Goal: Information Seeking & Learning: Learn about a topic

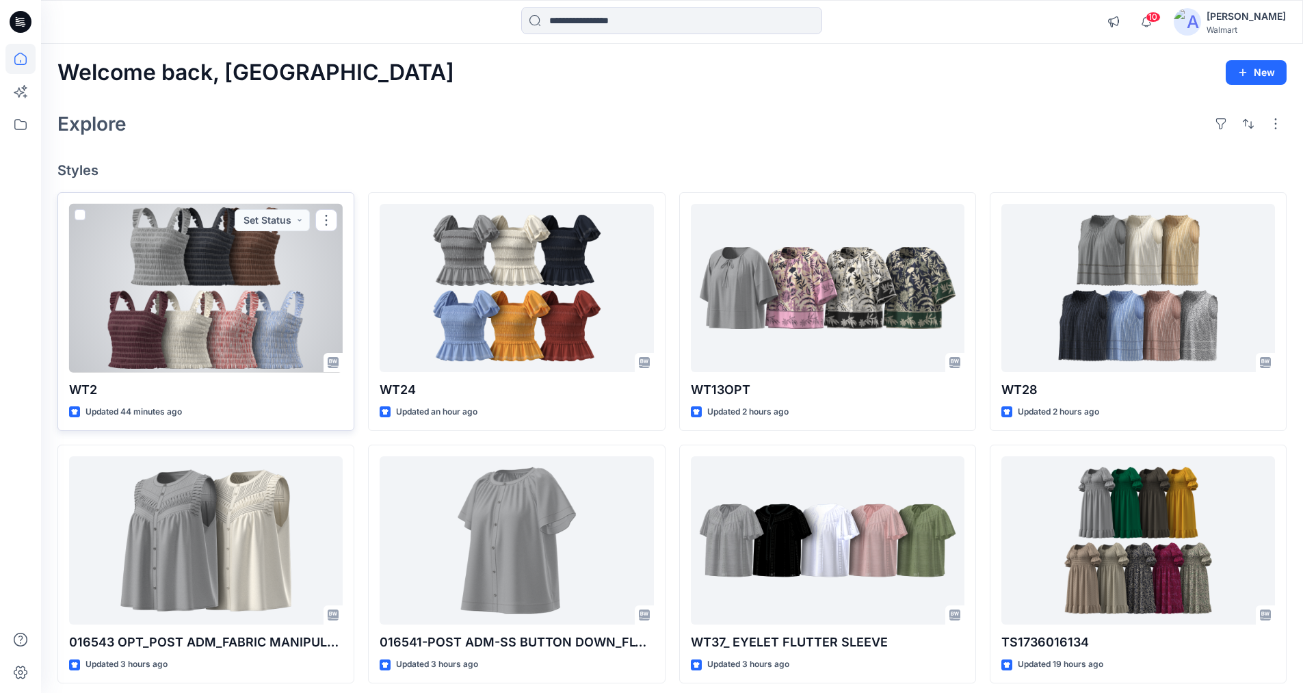
click at [268, 271] on div at bounding box center [206, 288] width 274 height 169
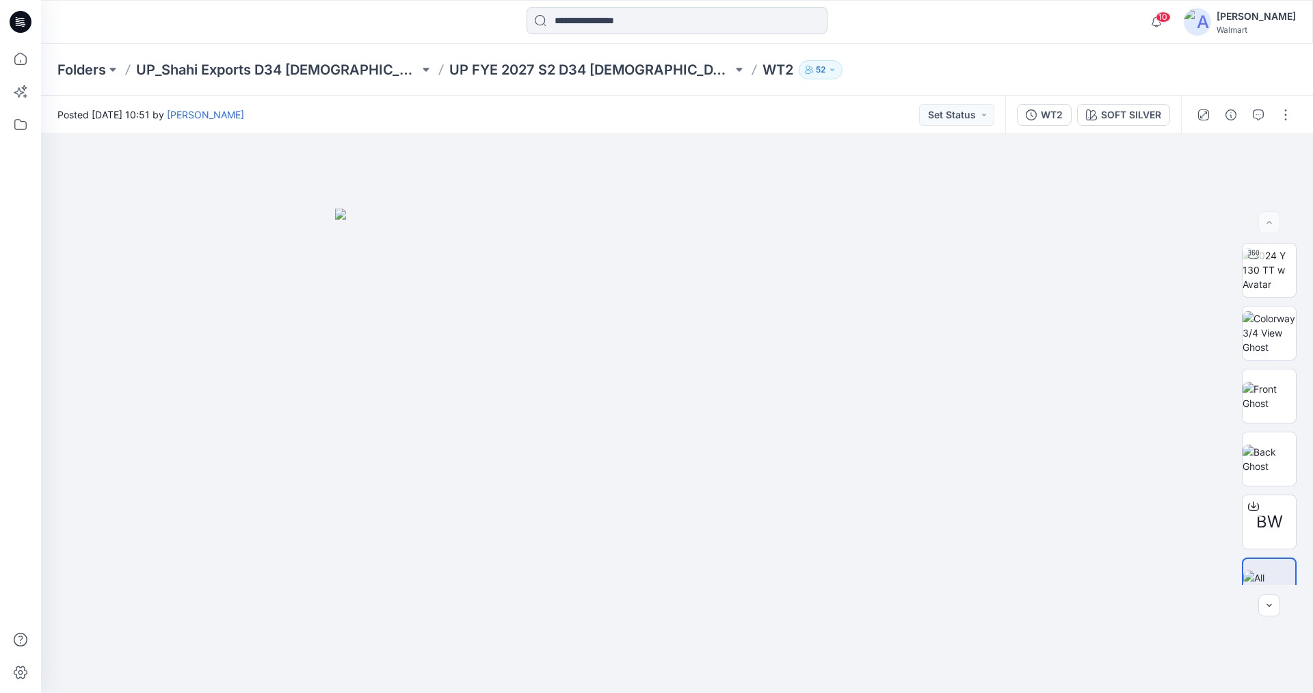
click at [591, 14] on input at bounding box center [677, 20] width 301 height 27
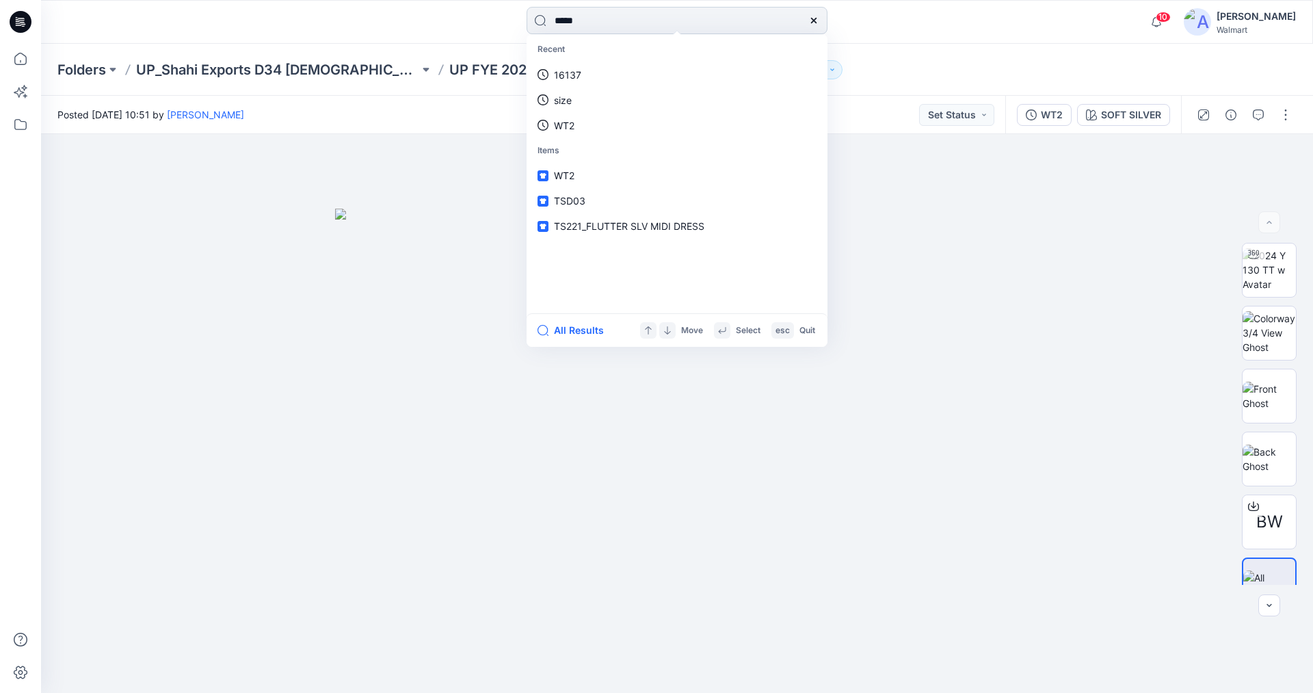
type input "*****"
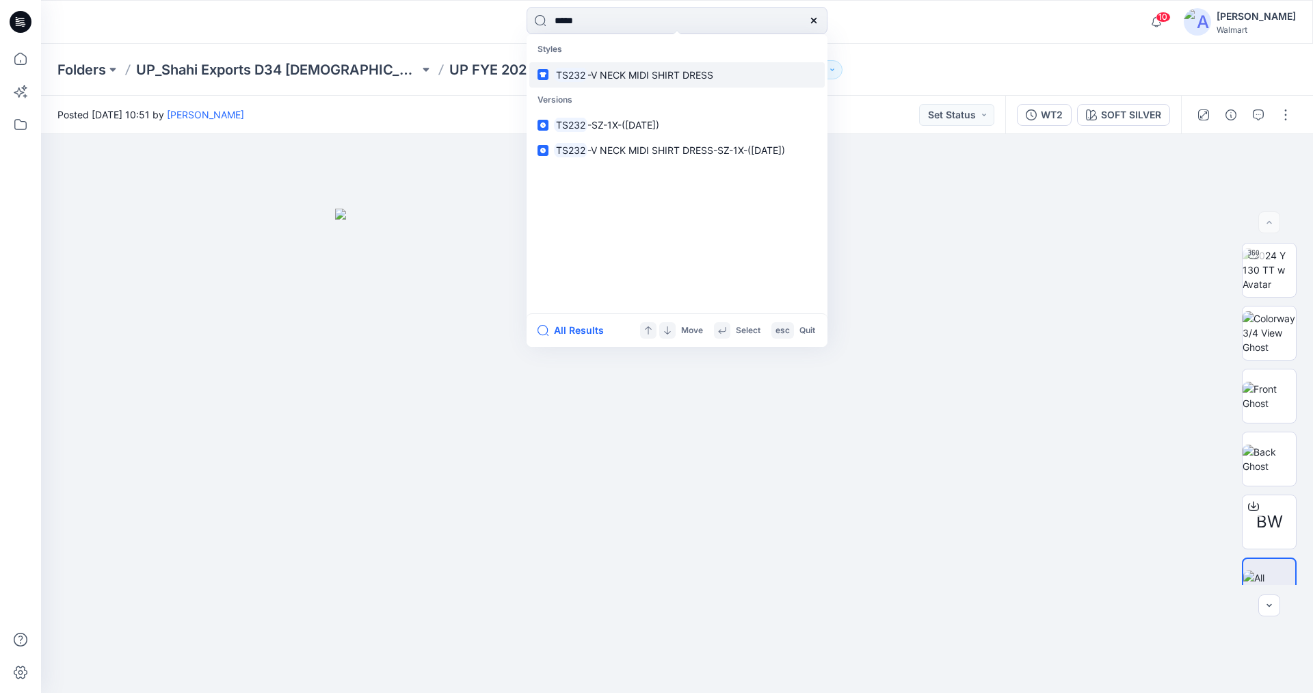
click at [626, 73] on span "-V NECK MIDI SHIRT DRESS" at bounding box center [651, 75] width 126 height 12
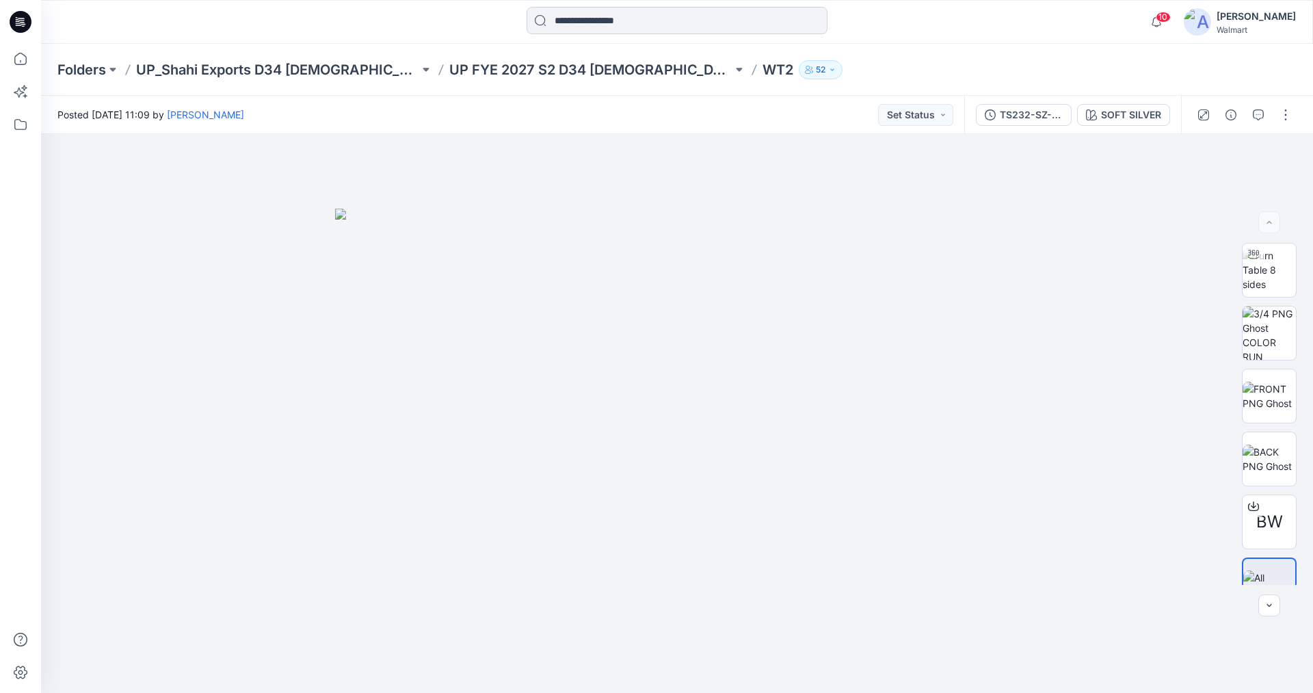
click at [620, 21] on input at bounding box center [677, 20] width 301 height 27
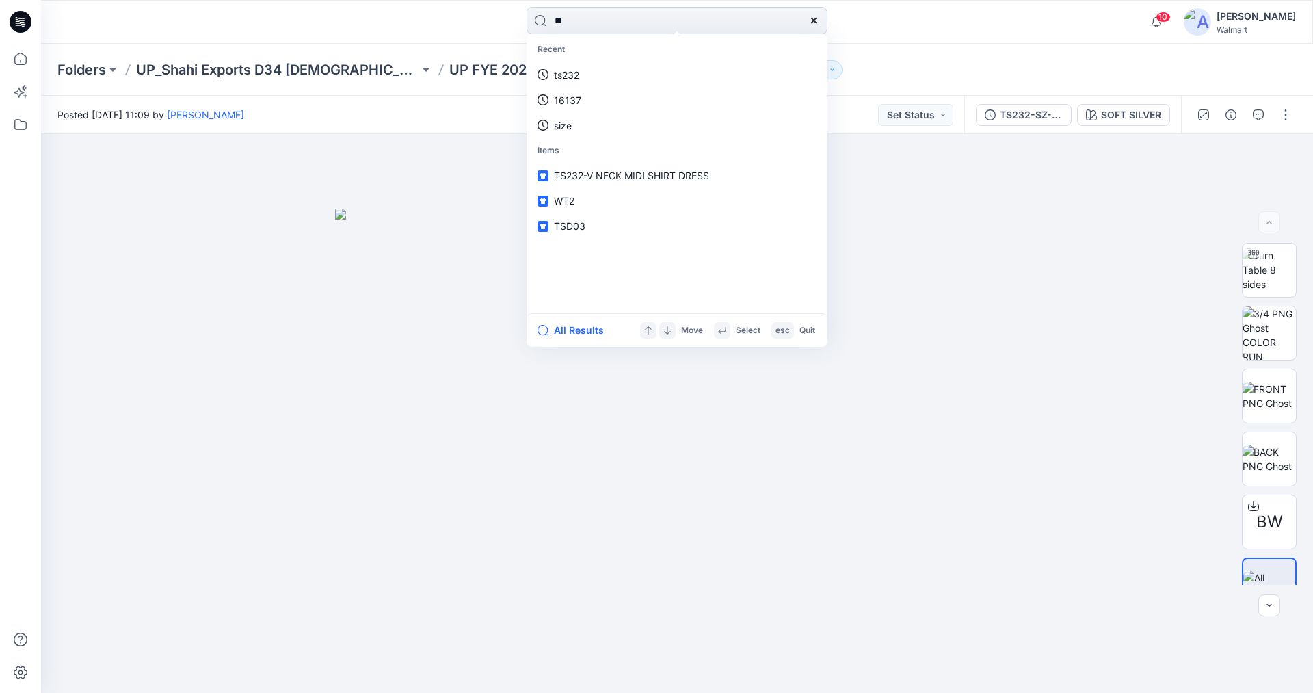
type input "*"
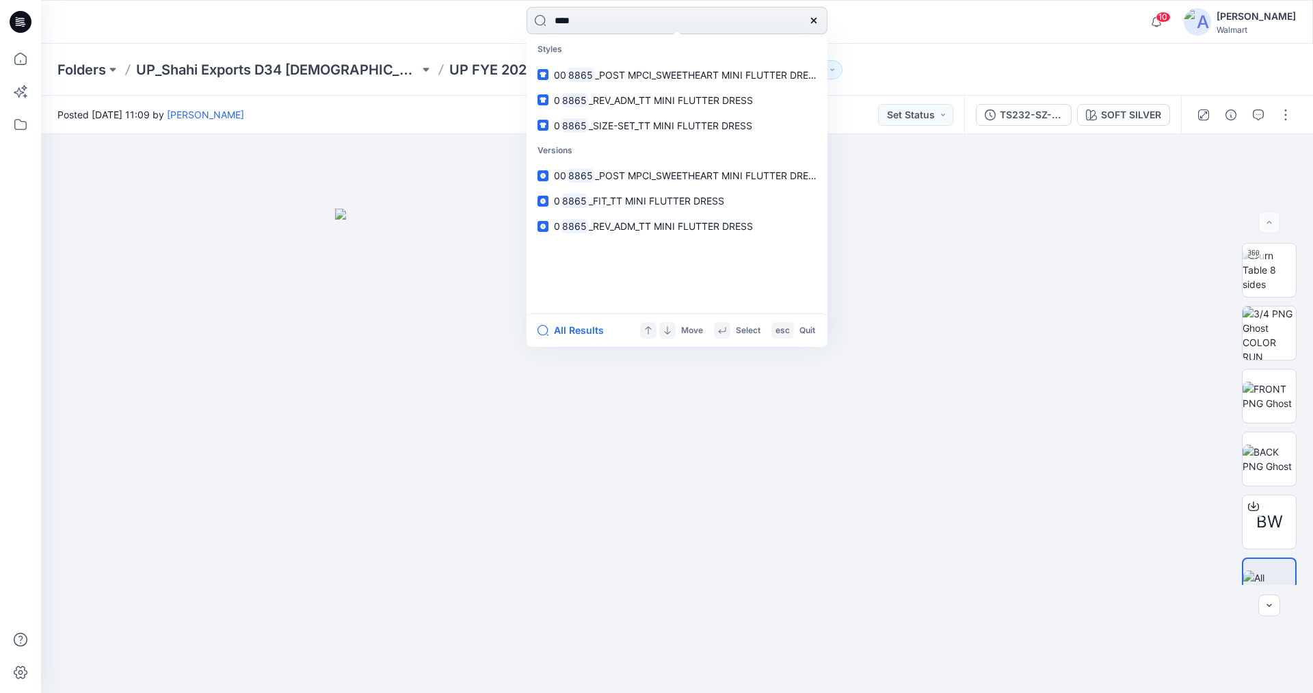
type input "****"
click at [645, 76] on span "_POST MPCI_SWEETHEART MINI FLUTTER DRESS" at bounding box center [708, 75] width 226 height 12
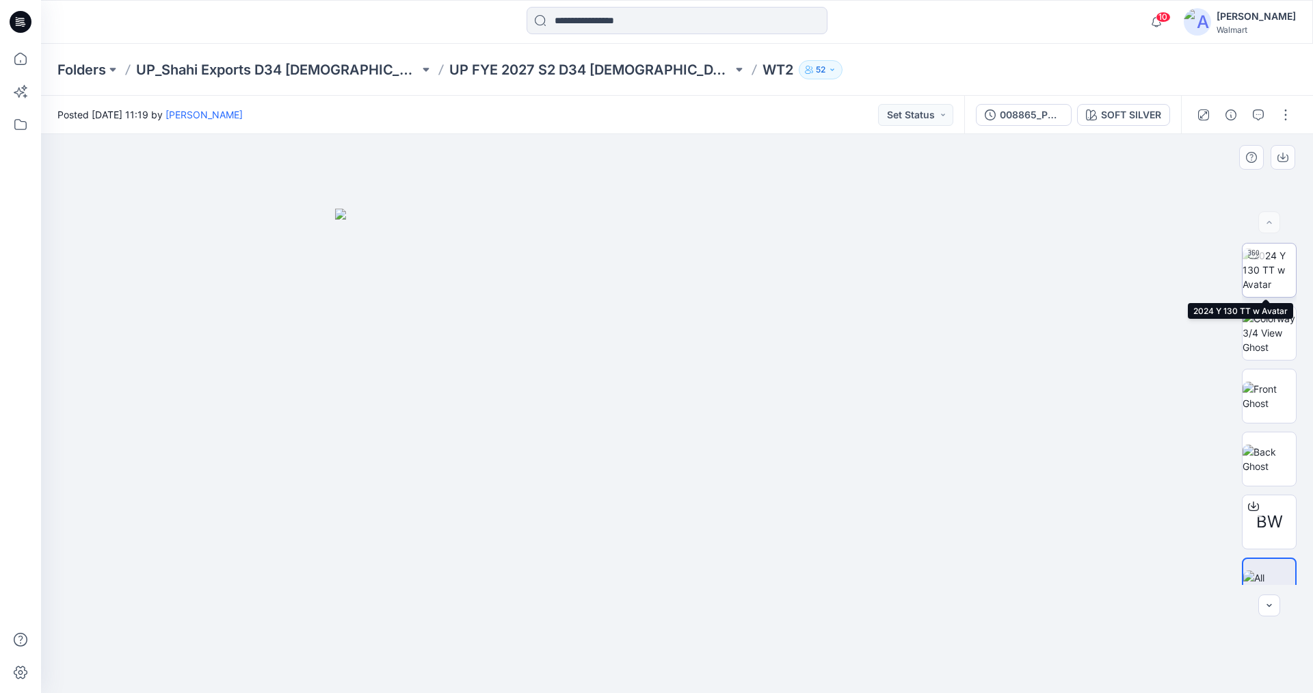
click at [1268, 269] on img at bounding box center [1269, 269] width 53 height 43
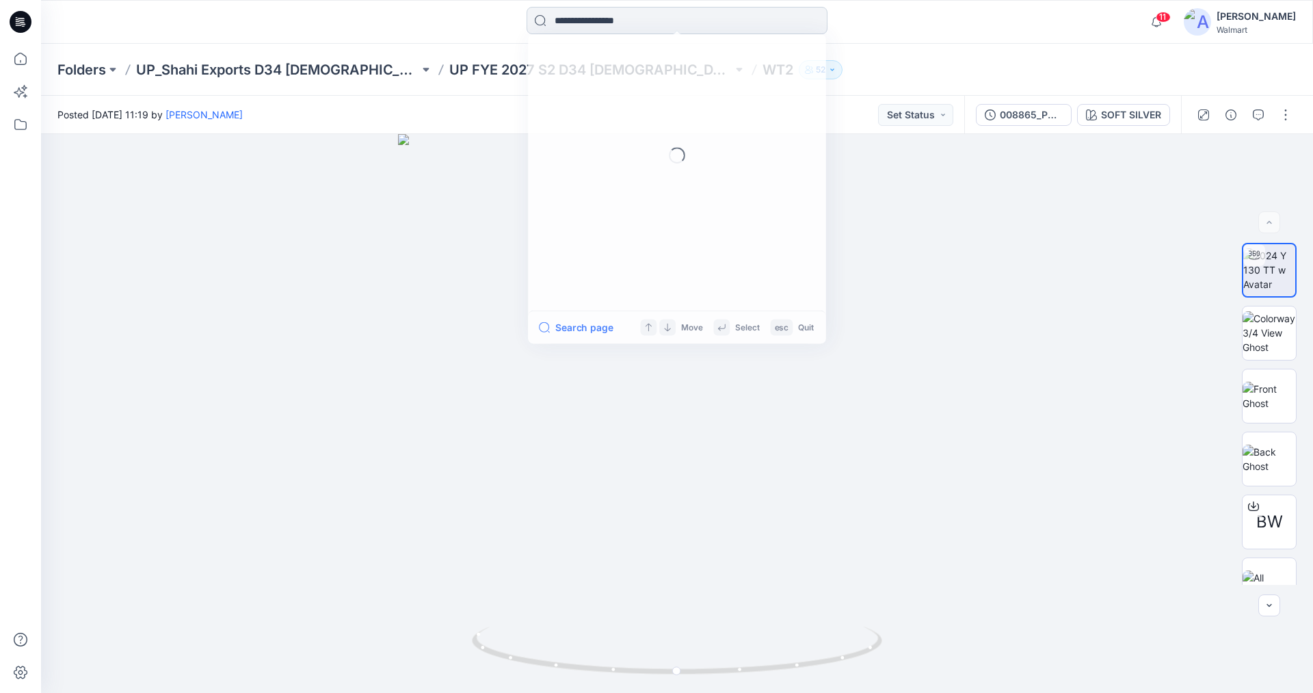
click at [648, 21] on input at bounding box center [677, 20] width 301 height 27
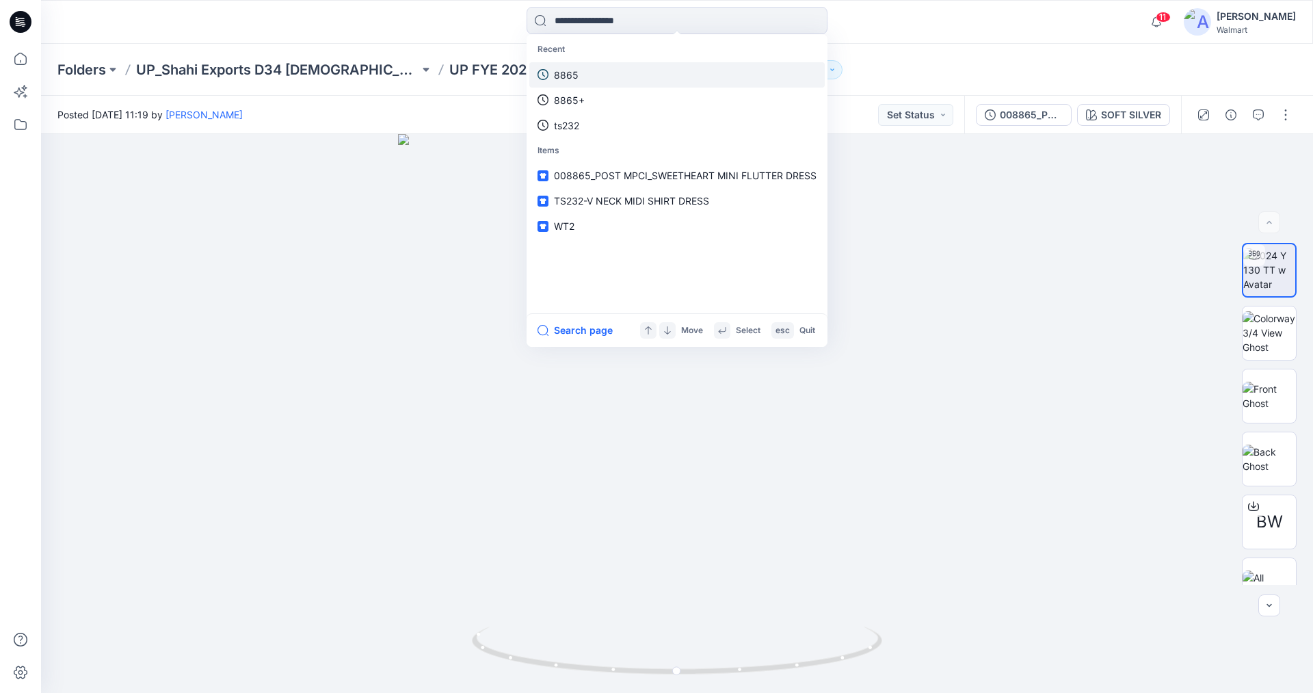
click at [569, 75] on p "8865" at bounding box center [566, 75] width 25 height 14
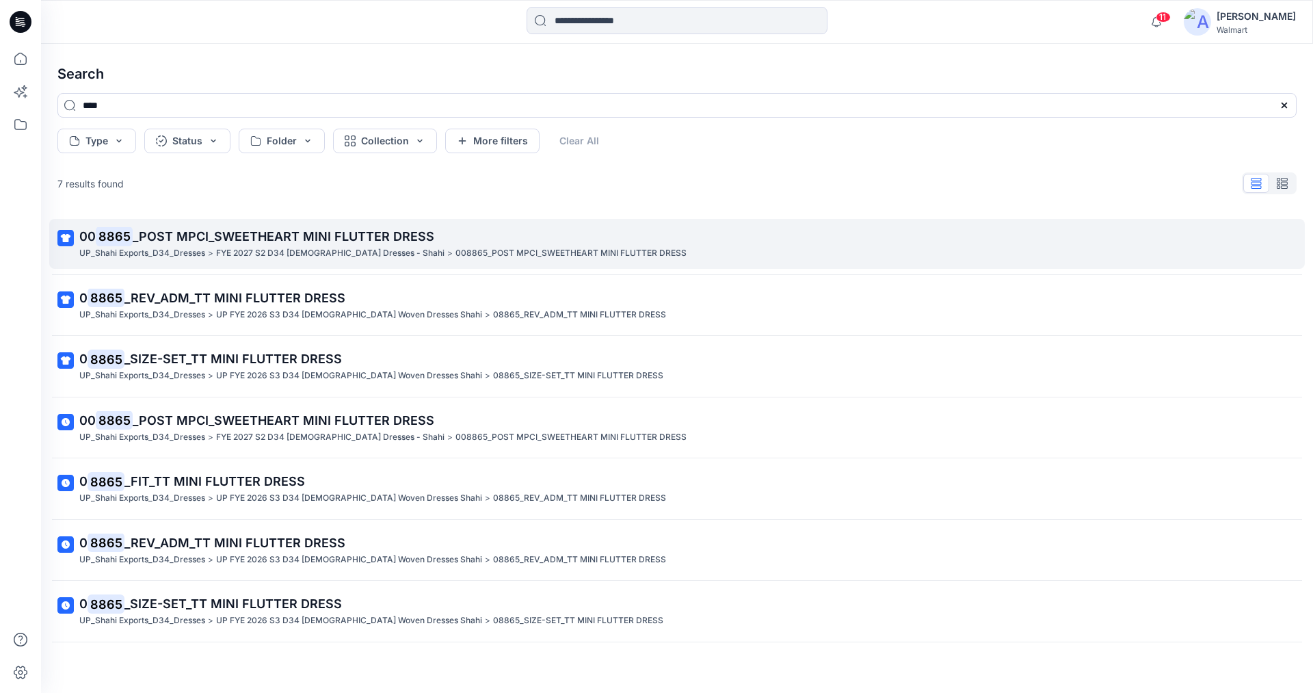
click at [317, 237] on span "_POST MPCI_SWEETHEART MINI FLUTTER DRESS" at bounding box center [284, 236] width 302 height 14
